Goal: Task Accomplishment & Management: Manage account settings

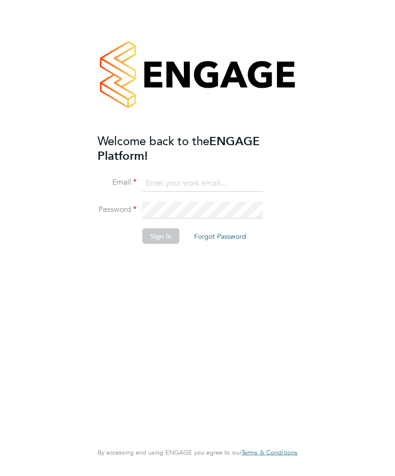
click at [167, 183] on input at bounding box center [202, 183] width 120 height 18
type input "austinrussellsam@aol.com"
click at [154, 238] on button "Sign In" at bounding box center [160, 237] width 37 height 16
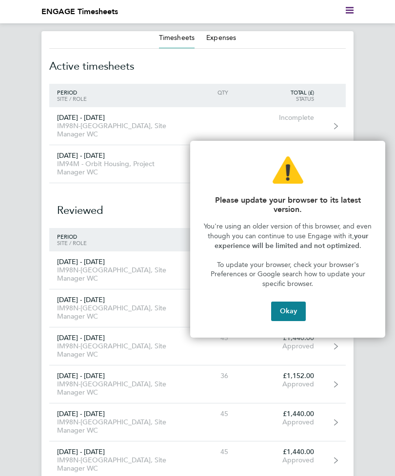
click at [295, 309] on button "Okay" at bounding box center [288, 311] width 35 height 19
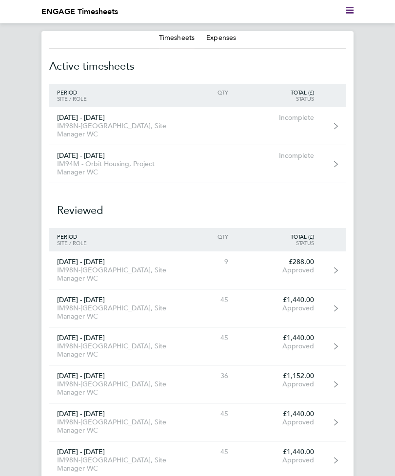
click at [220, 39] on button "Expenses" at bounding box center [221, 38] width 30 height 10
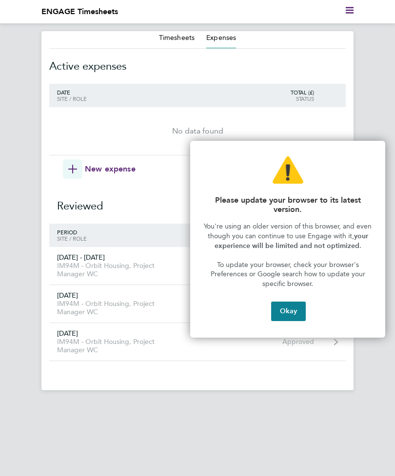
click at [296, 308] on button "Okay" at bounding box center [288, 311] width 35 height 19
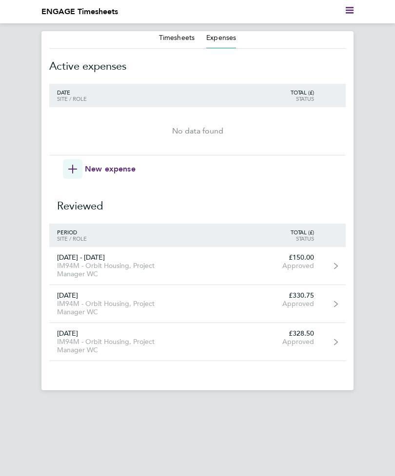
click at [179, 39] on button "Timesheets" at bounding box center [177, 38] width 36 height 10
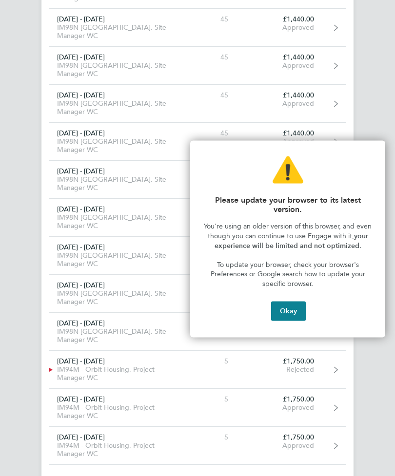
scroll to position [587, 0]
click at [290, 308] on button "Okay" at bounding box center [288, 311] width 35 height 19
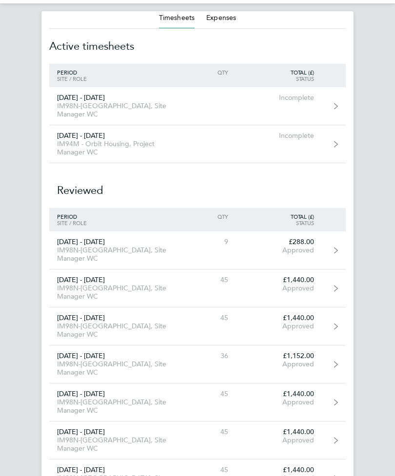
scroll to position [0, 0]
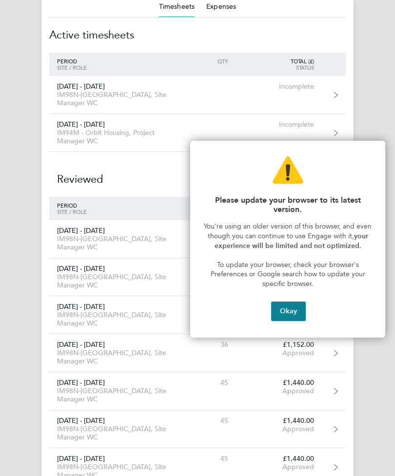
click at [294, 303] on button "Okay" at bounding box center [288, 311] width 35 height 19
